Goal: Task Accomplishment & Management: Manage account settings

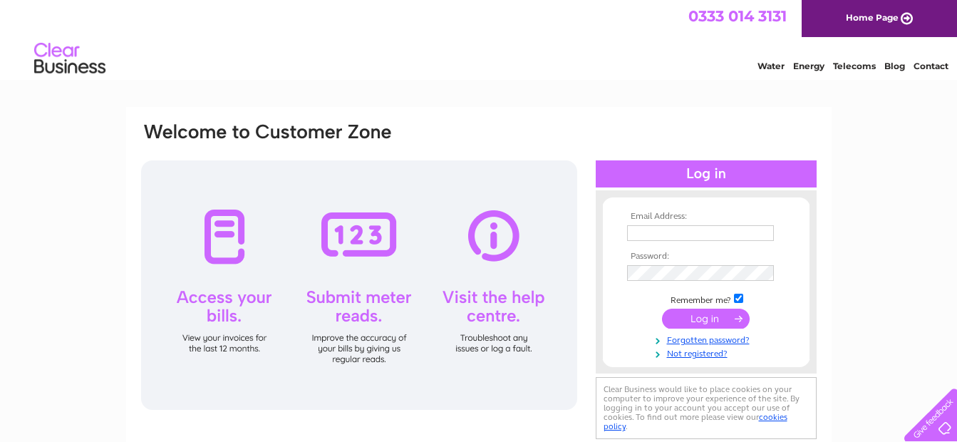
click at [664, 239] on input "text" at bounding box center [700, 233] width 147 height 16
type input "[EMAIL_ADDRESS][DOMAIN_NAME]"
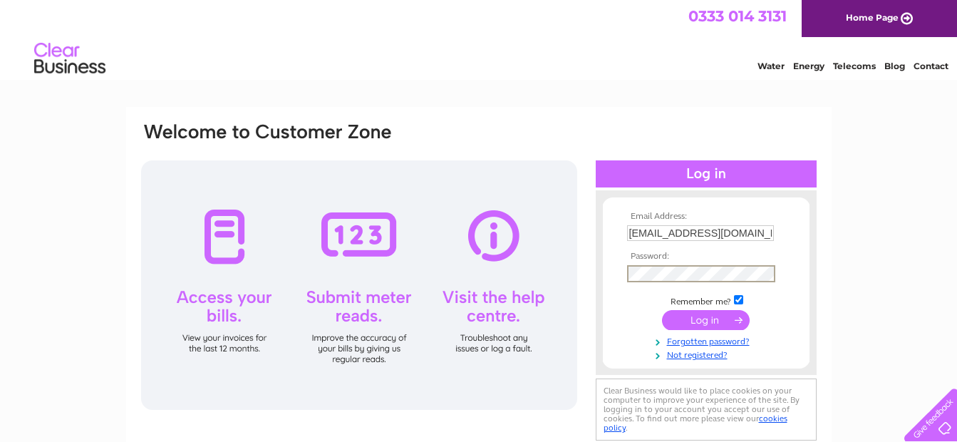
click at [662, 310] on input "submit" at bounding box center [706, 320] width 88 height 20
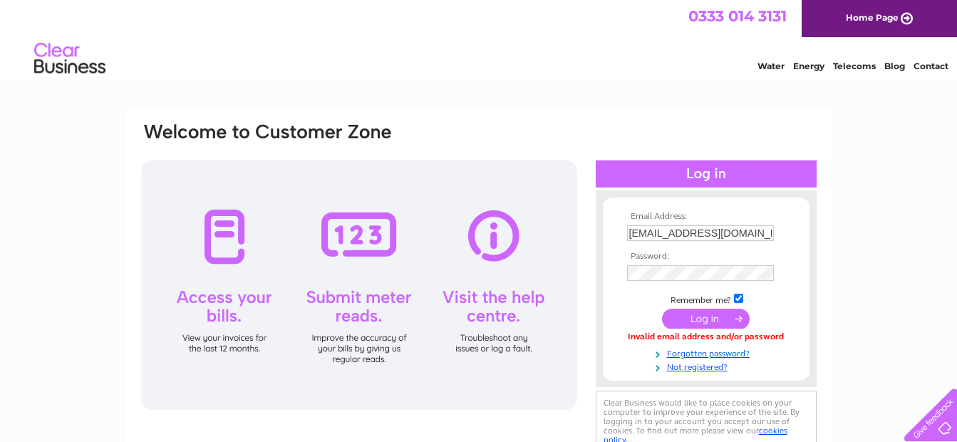
click at [717, 318] on input "submit" at bounding box center [706, 318] width 88 height 20
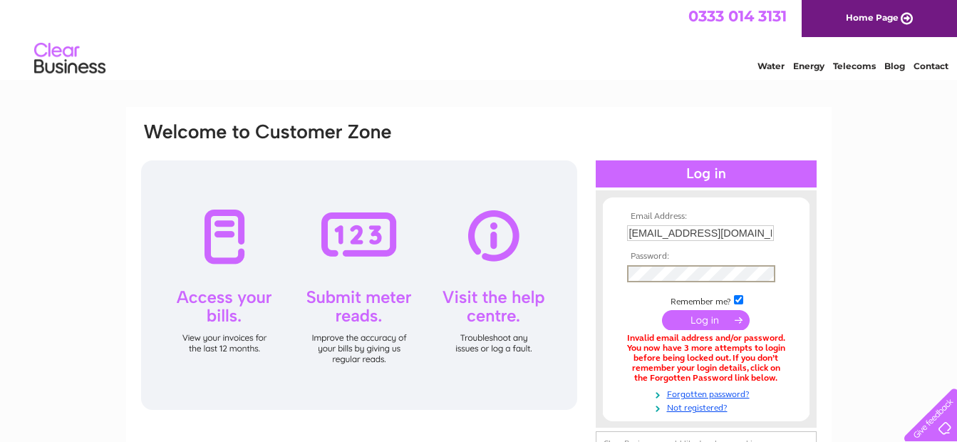
click at [708, 321] on input "submit" at bounding box center [706, 320] width 88 height 20
click at [708, 321] on input "submit" at bounding box center [706, 318] width 88 height 20
click at [682, 263] on td at bounding box center [705, 272] width 165 height 23
click at [662, 310] on input "submit" at bounding box center [706, 320] width 88 height 20
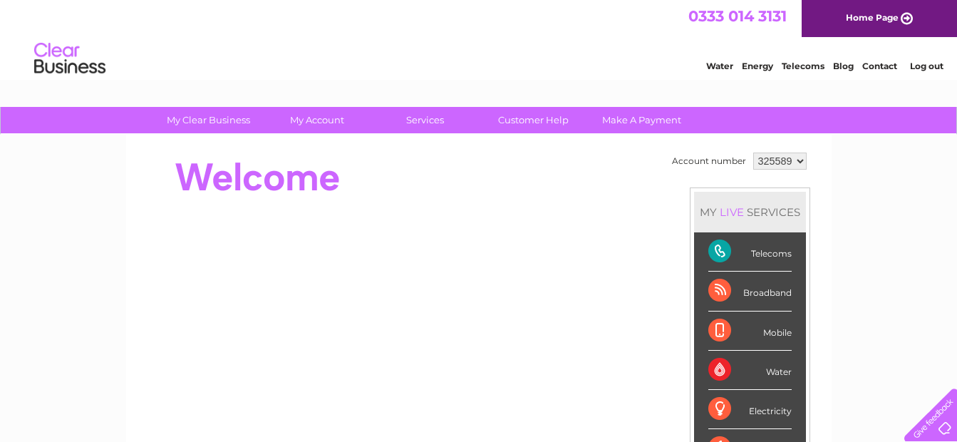
click at [719, 253] on div "Telecoms" at bounding box center [749, 251] width 83 height 39
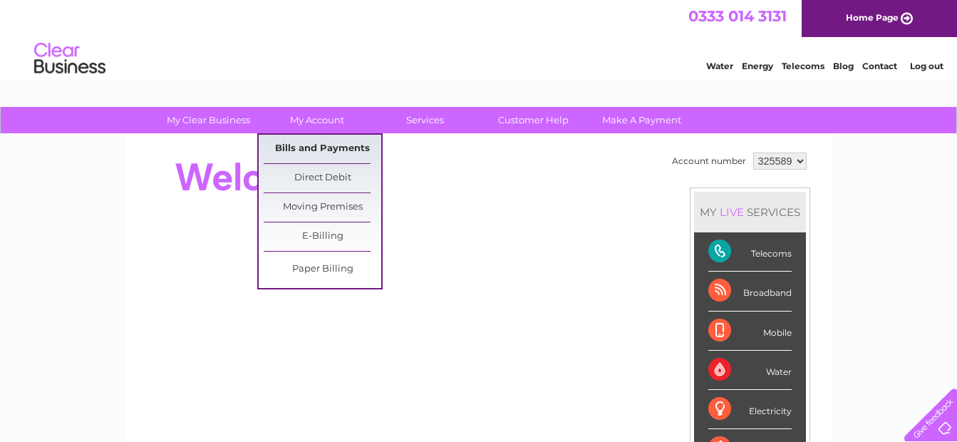
click at [318, 152] on link "Bills and Payments" at bounding box center [323, 149] width 118 height 28
click at [327, 148] on link "Bills and Payments" at bounding box center [323, 149] width 118 height 28
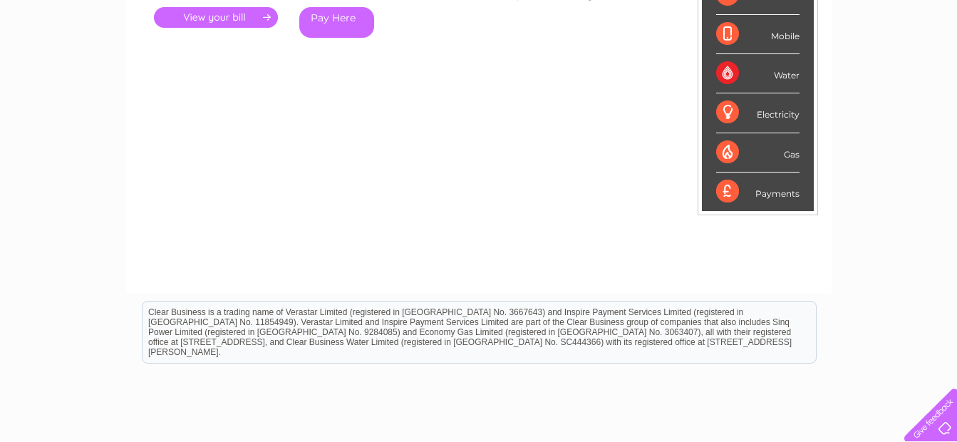
scroll to position [134, 0]
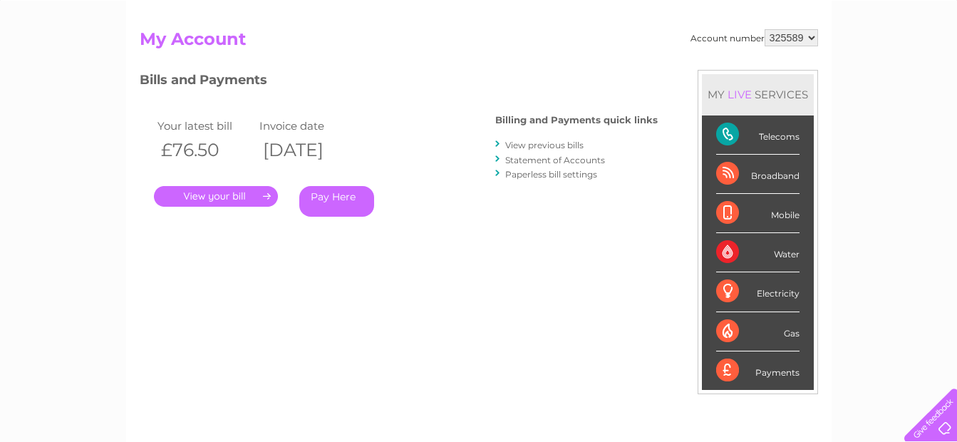
click at [197, 202] on link "." at bounding box center [216, 196] width 124 height 21
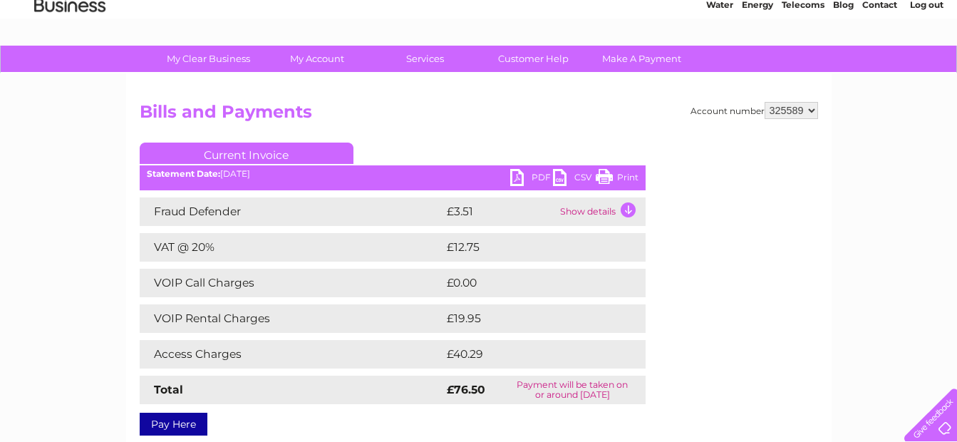
scroll to position [133, 0]
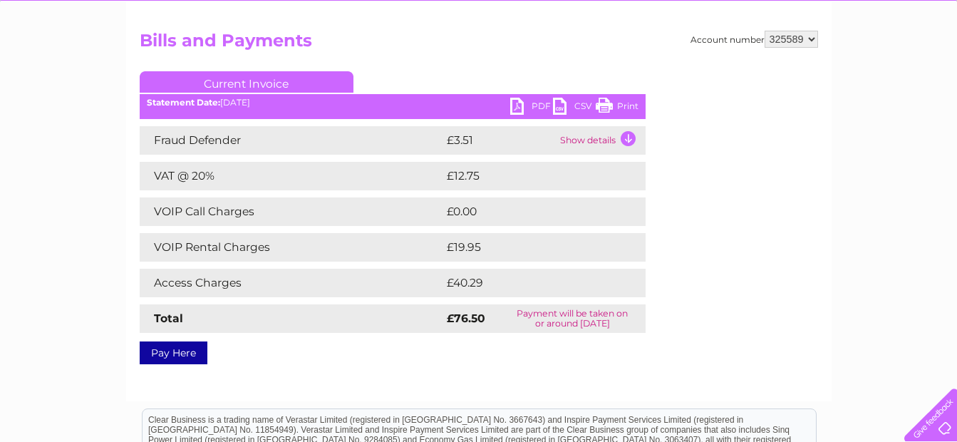
click at [623, 135] on td "Show details" at bounding box center [600, 140] width 89 height 28
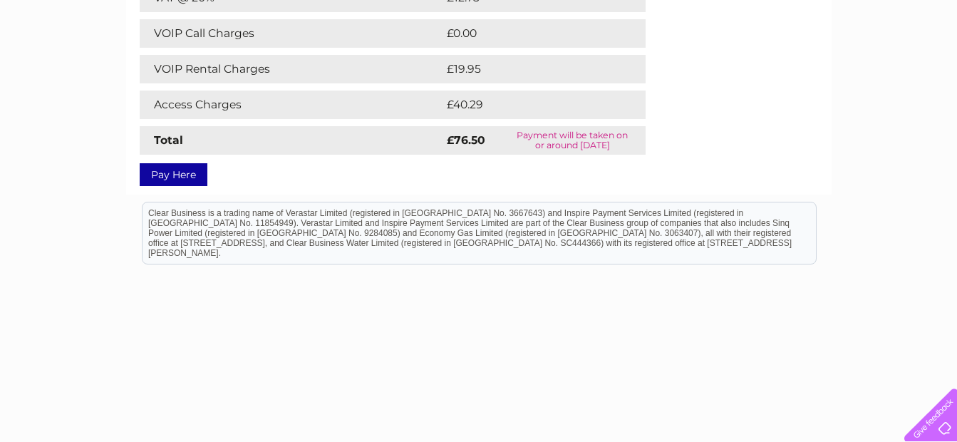
scroll to position [0, 0]
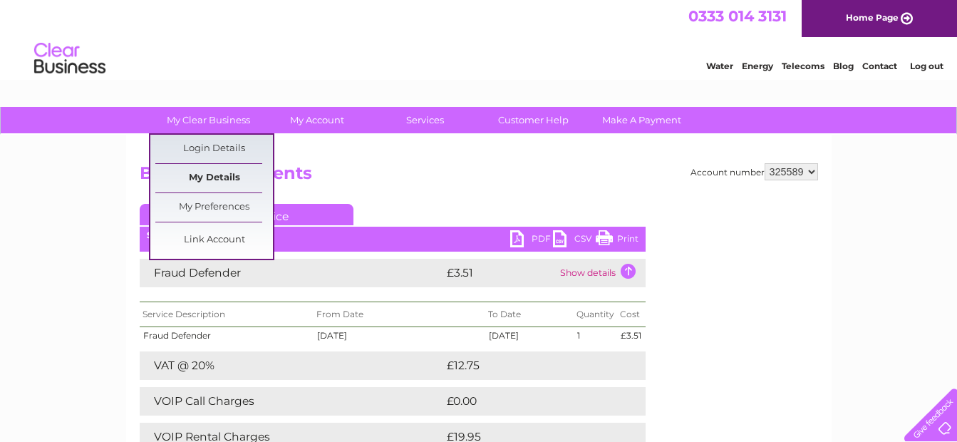
click at [224, 174] on link "My Details" at bounding box center [214, 178] width 118 height 28
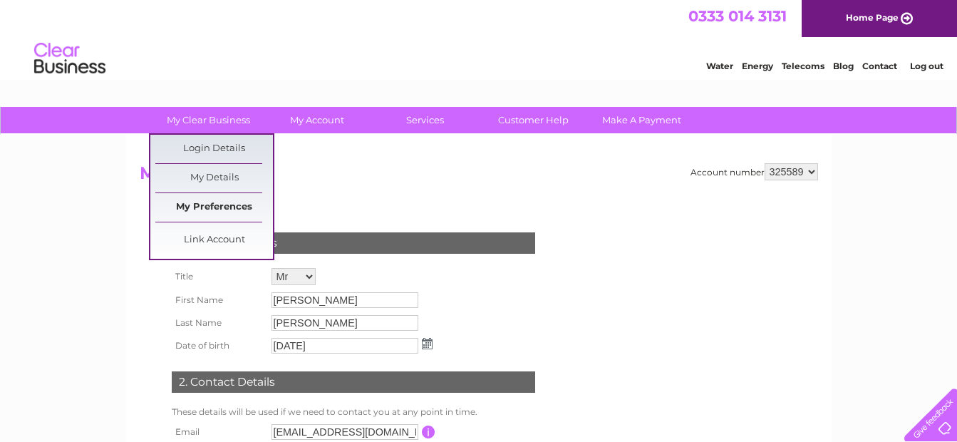
click at [225, 207] on link "My Preferences" at bounding box center [214, 207] width 118 height 28
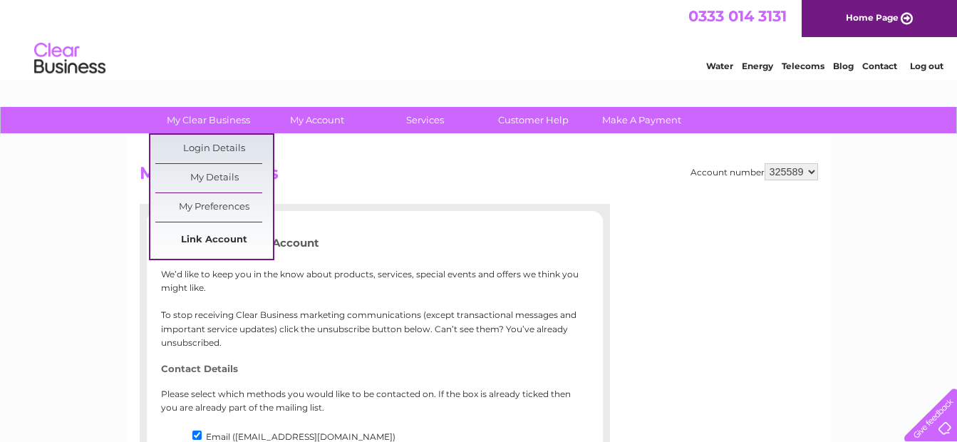
click at [215, 239] on link "Link Account" at bounding box center [214, 240] width 118 height 28
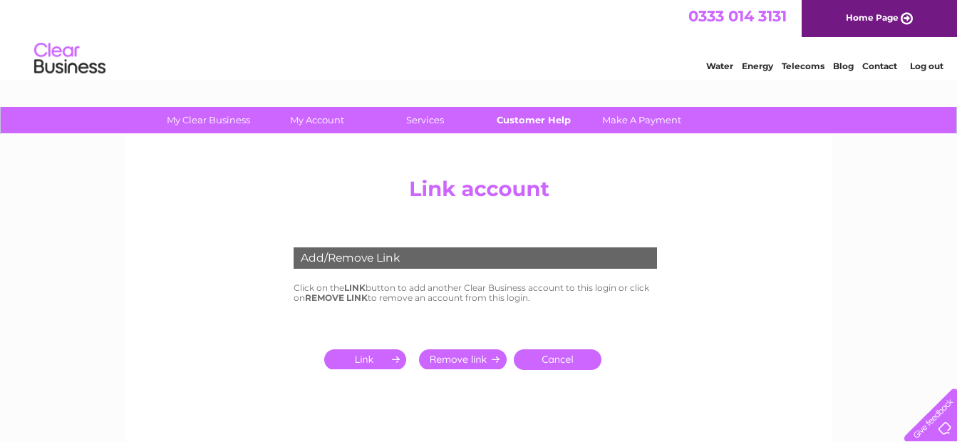
click at [541, 120] on link "Customer Help" at bounding box center [533, 120] width 118 height 26
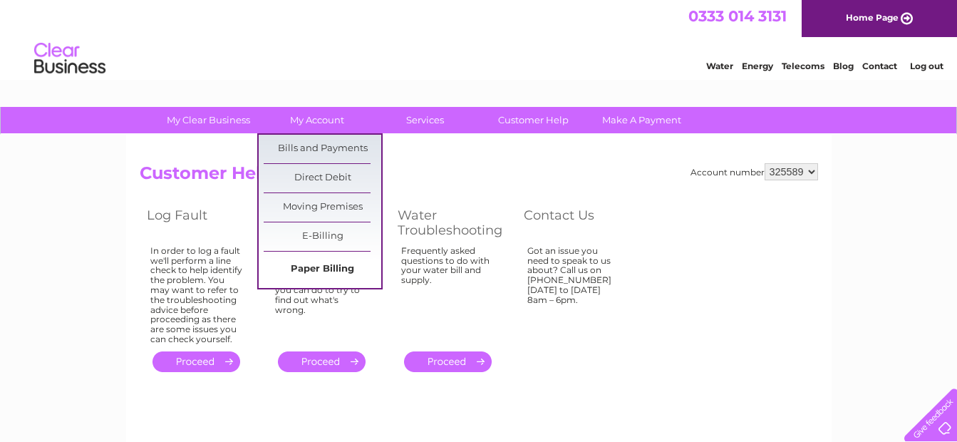
click at [308, 268] on link "Paper Billing" at bounding box center [323, 269] width 118 height 28
